Goal: Task Accomplishment & Management: Use online tool/utility

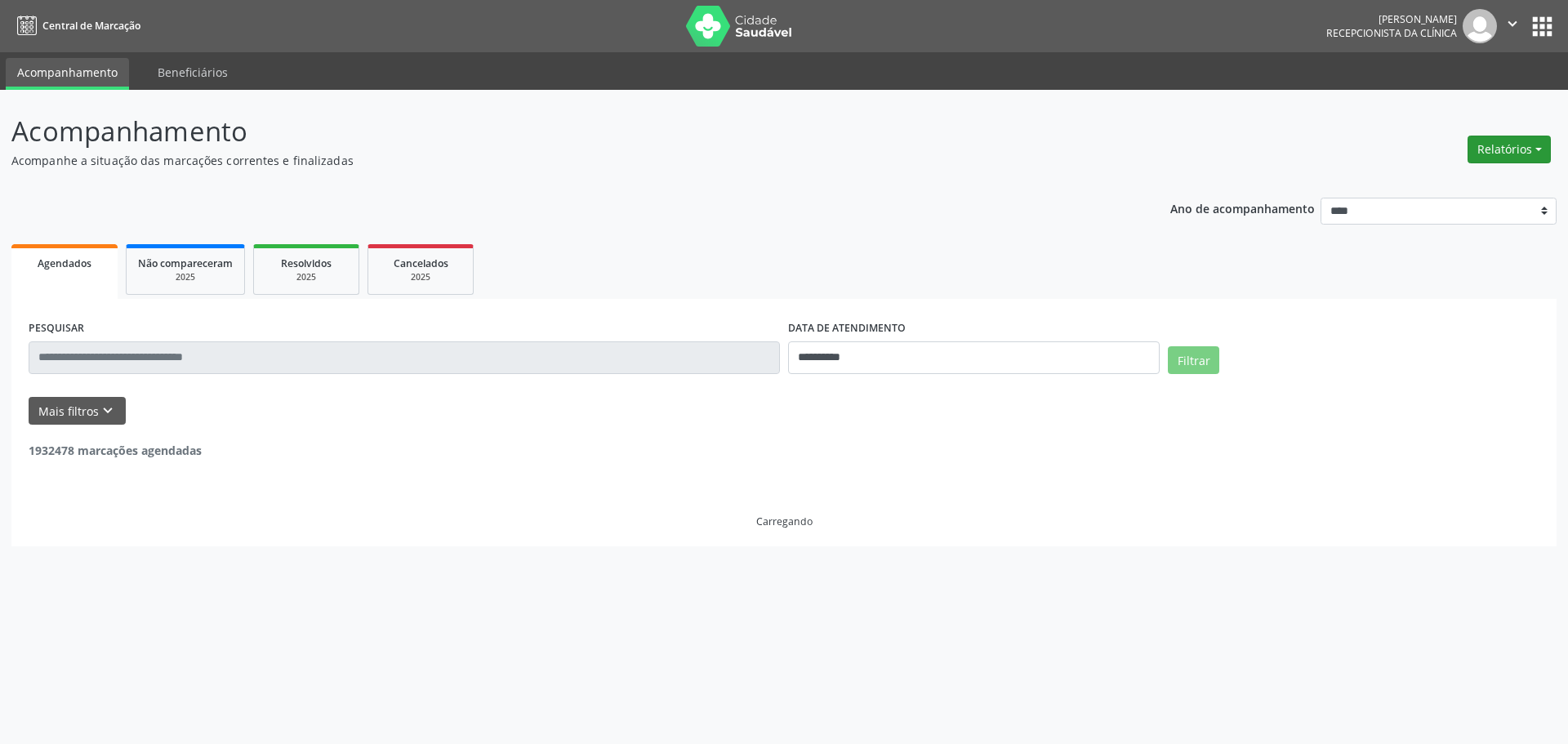
click at [1528, 157] on button "Relatórios" at bounding box center [1509, 149] width 84 height 28
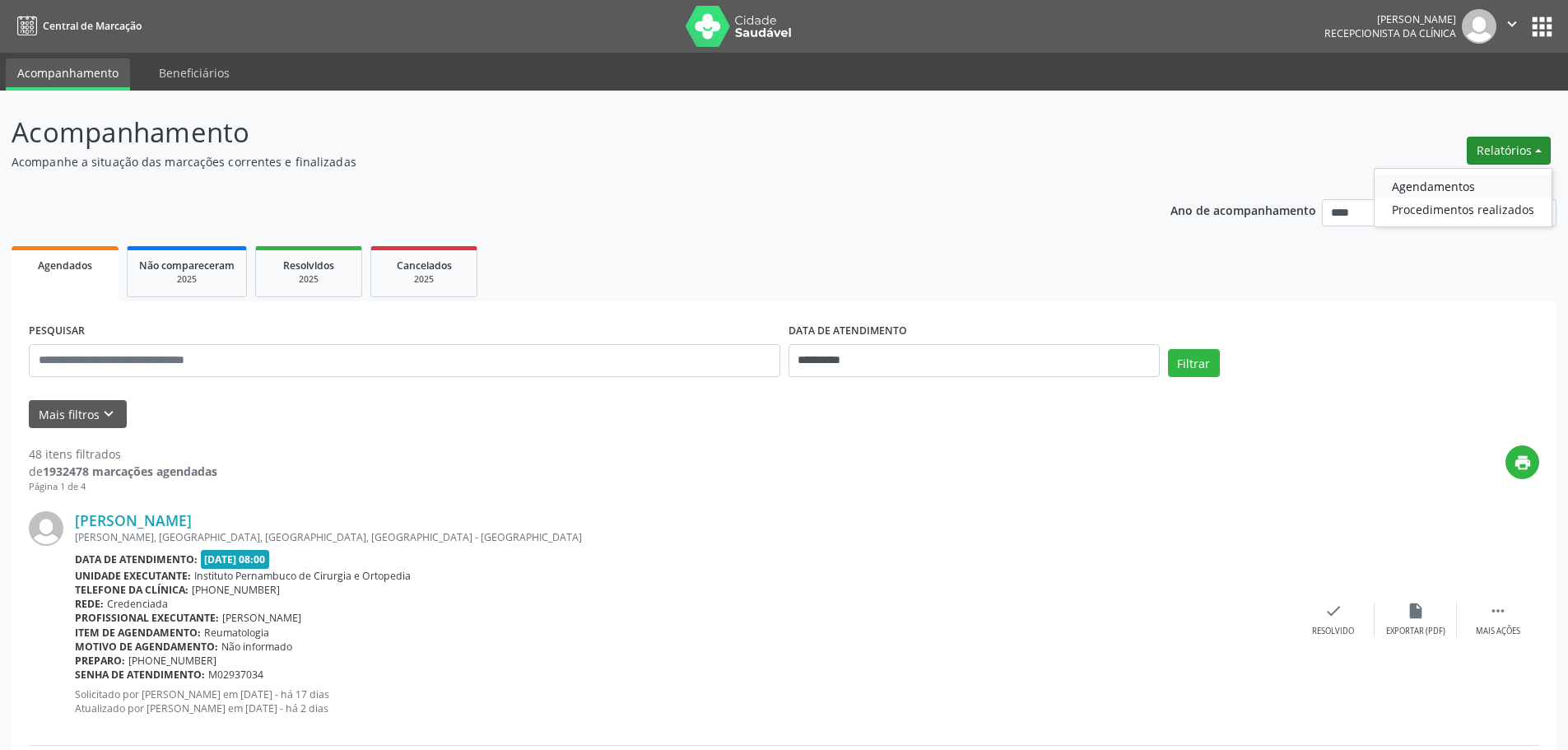
click at [1402, 179] on link "Agendamentos" at bounding box center [1463, 186] width 177 height 23
select select "*"
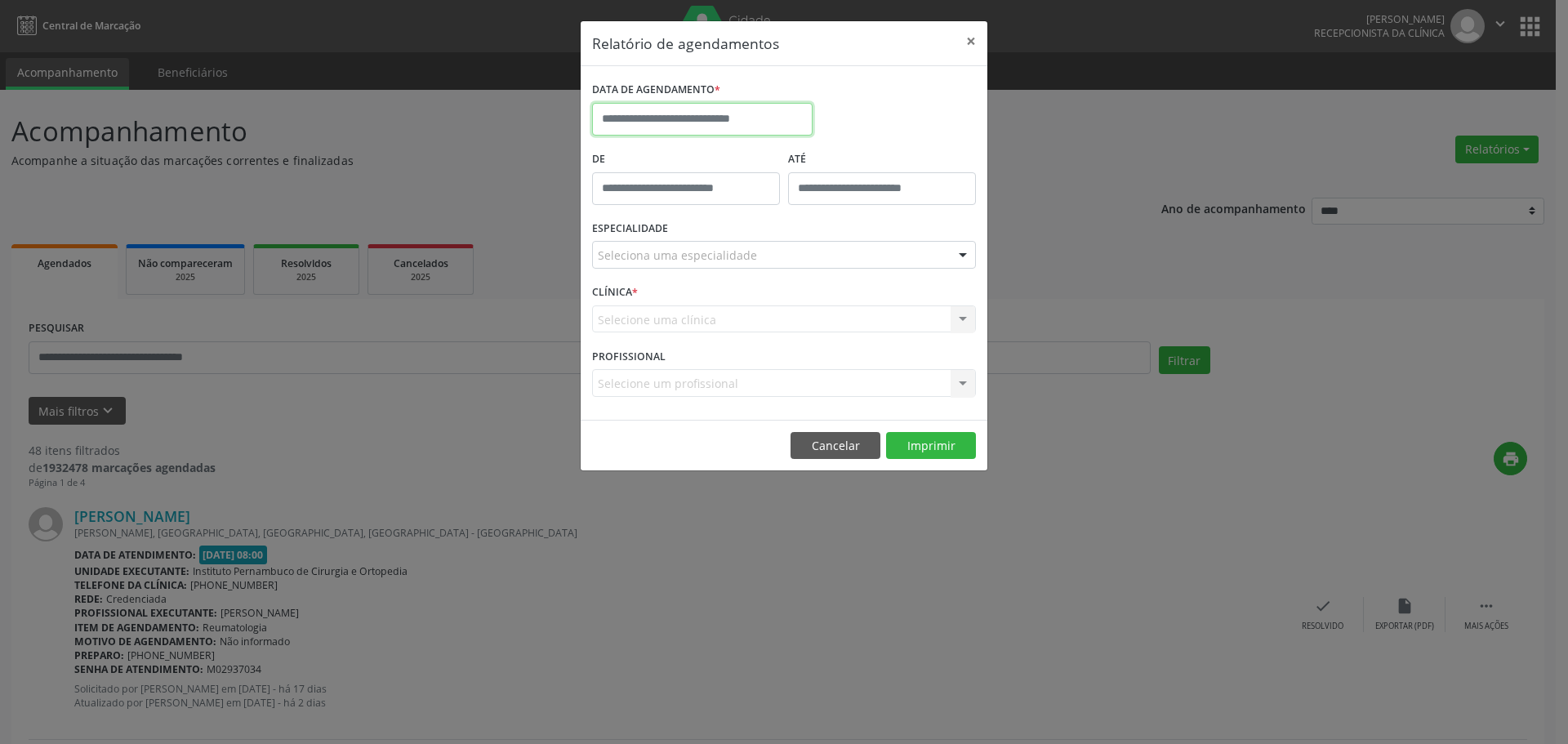
click at [717, 122] on input "text" at bounding box center [701, 119] width 220 height 32
click at [787, 209] on span "3" at bounding box center [788, 204] width 31 height 31
type input "**********"
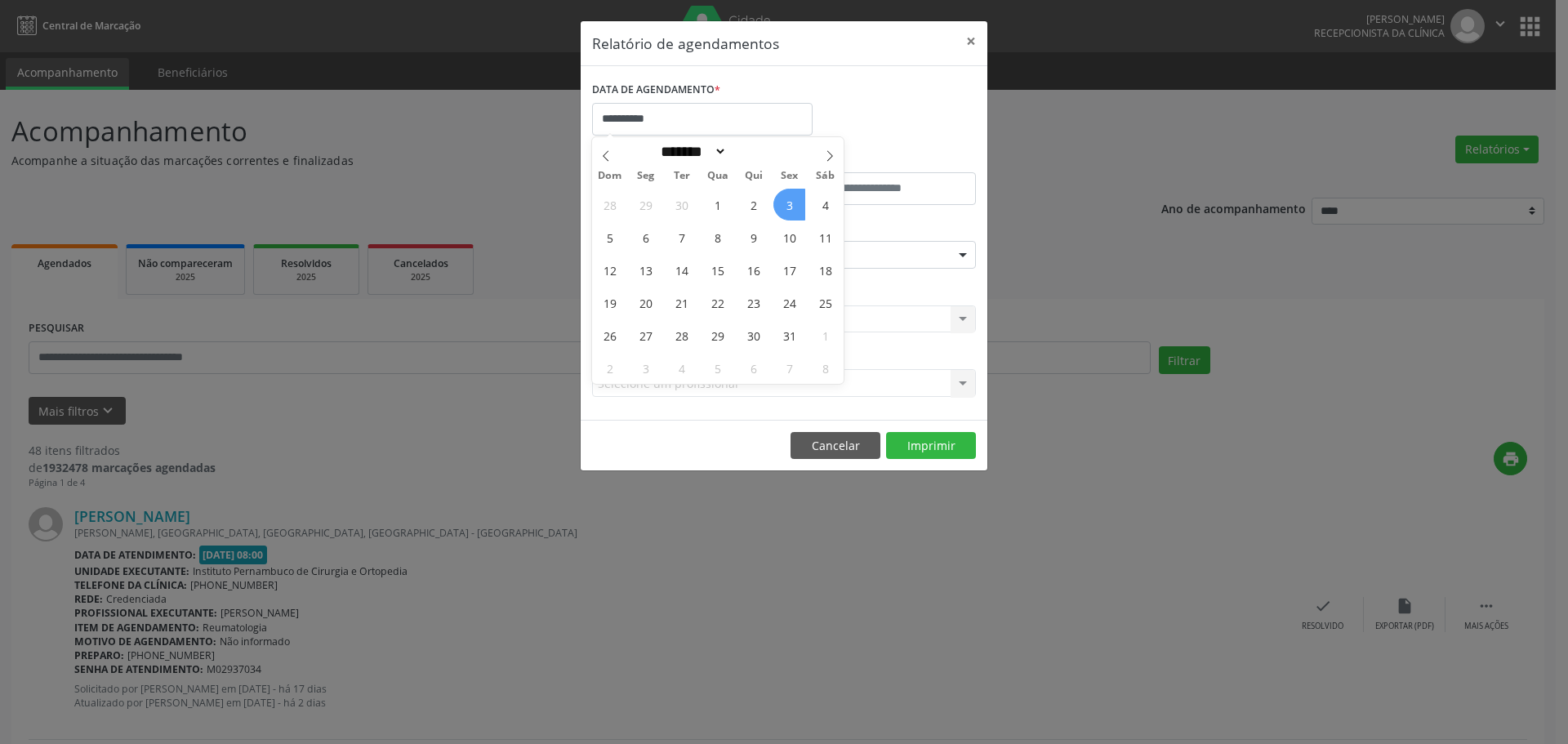
click at [787, 209] on span "3" at bounding box center [788, 204] width 31 height 31
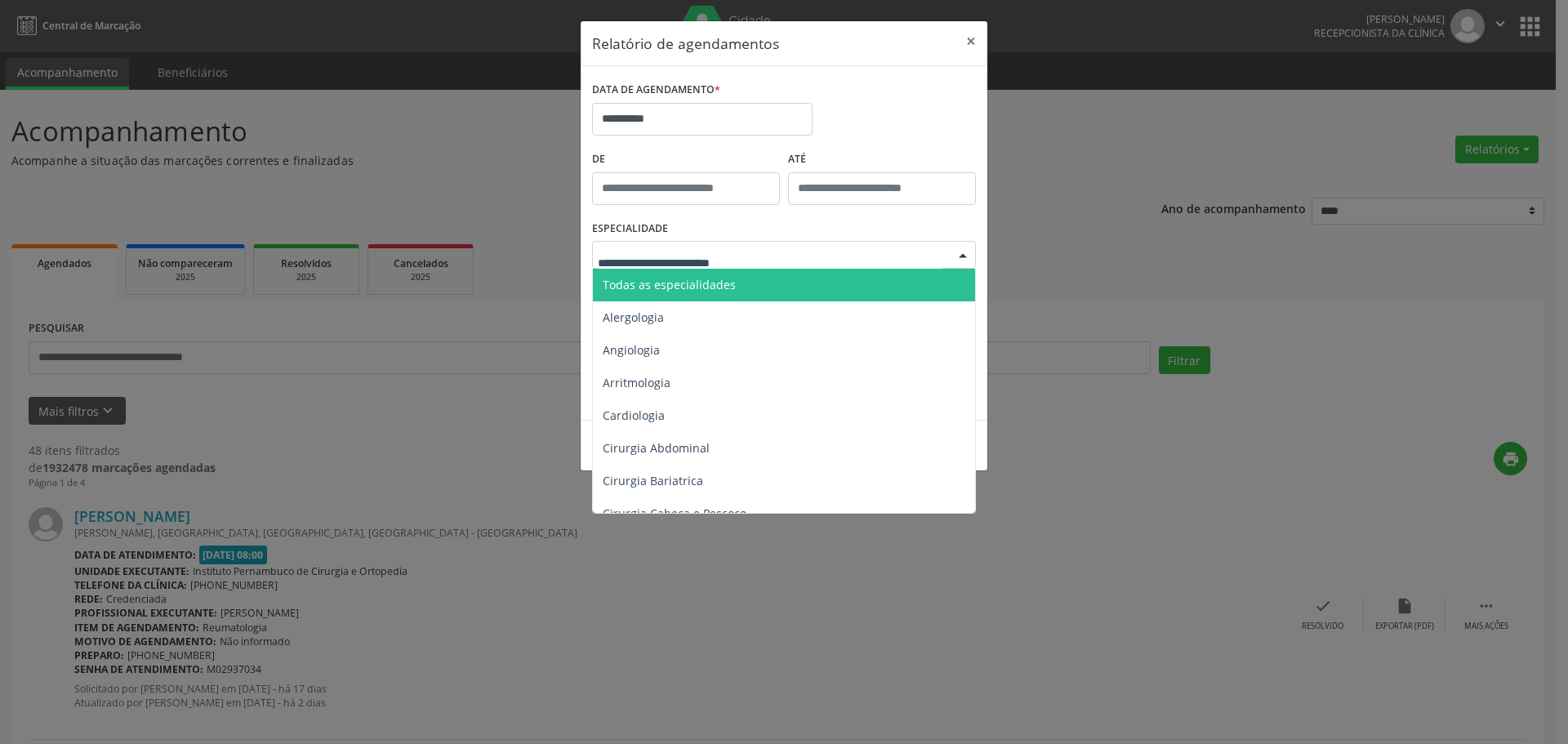
click at [708, 287] on span "Todas as especialidades" at bounding box center [669, 284] width 133 height 15
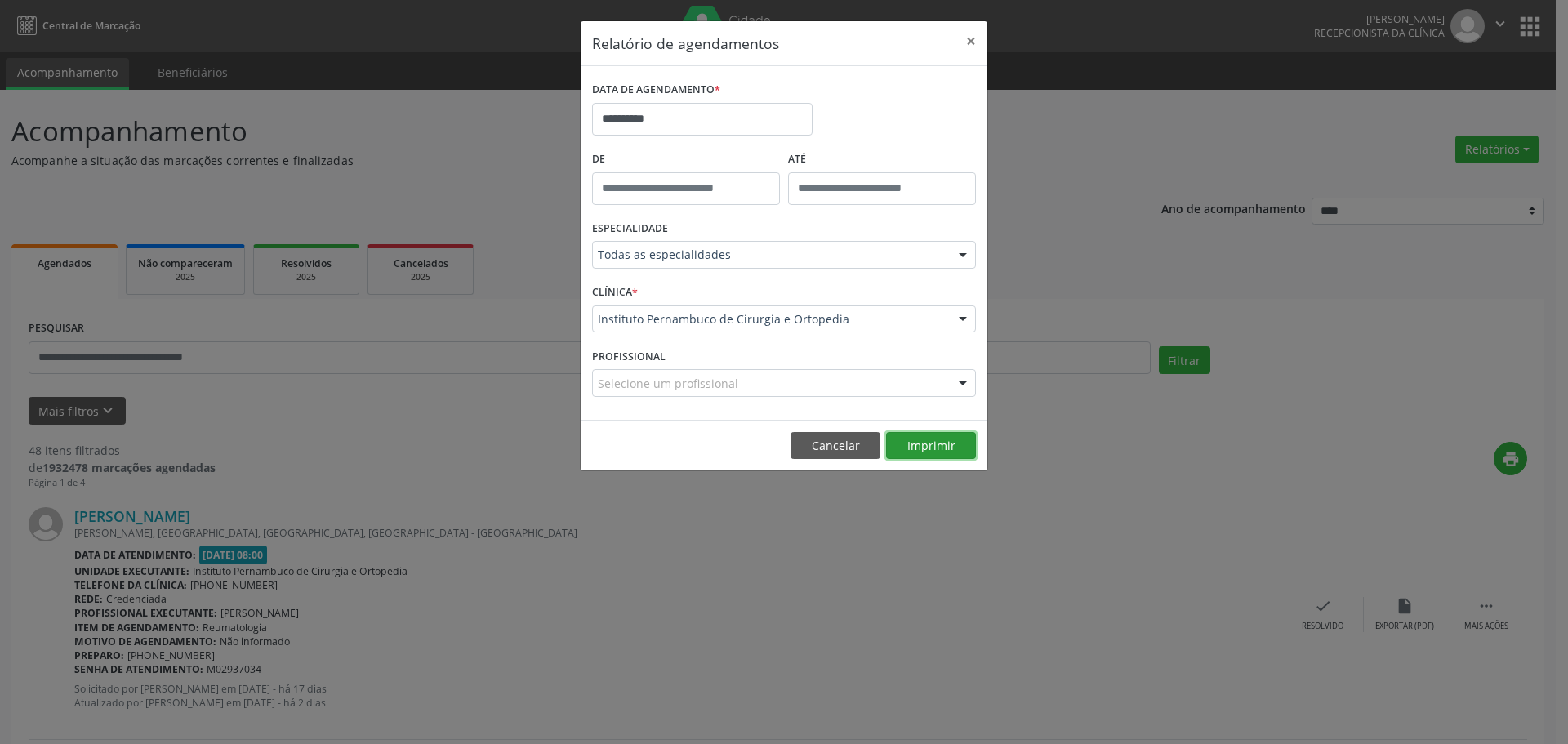
click at [915, 445] on button "Imprimir" at bounding box center [931, 445] width 90 height 28
